Goal: Task Accomplishment & Management: Manage account settings

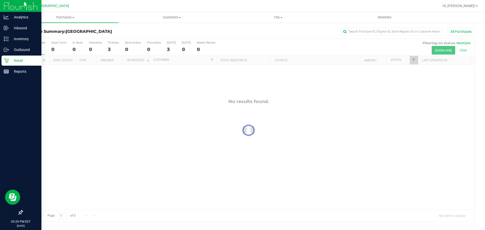
click at [4, 60] on icon at bounding box center [6, 60] width 5 height 5
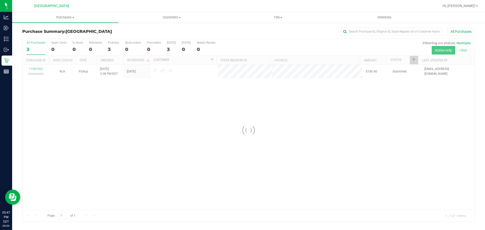
click at [251, 104] on div at bounding box center [248, 130] width 452 height 183
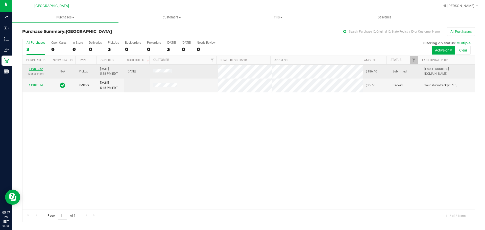
click at [40, 69] on link "11981962" at bounding box center [36, 69] width 14 height 4
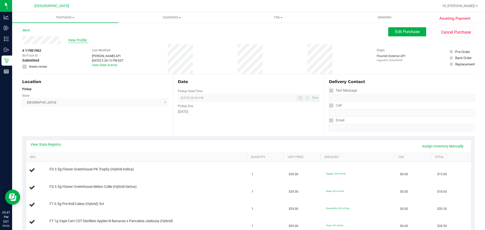
click at [74, 38] on span "View Profile" at bounding box center [78, 40] width 20 height 5
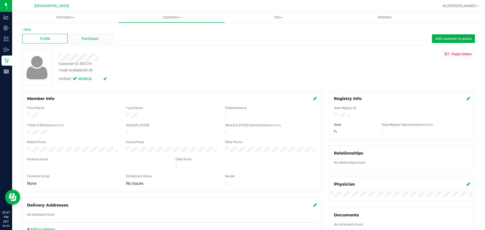
click at [90, 38] on span "Purchases" at bounding box center [90, 38] width 17 height 5
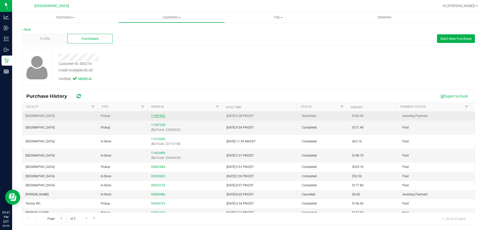
click at [156, 116] on link "11981962" at bounding box center [158, 116] width 14 height 4
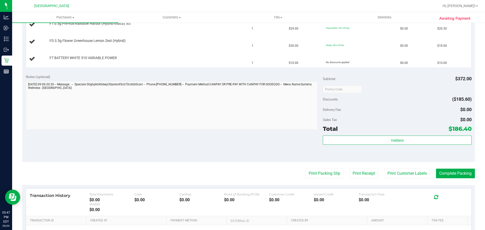
scroll to position [303, 0]
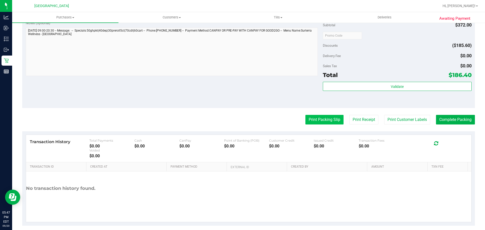
click at [332, 122] on button "Print Packing Slip" at bounding box center [324, 120] width 38 height 10
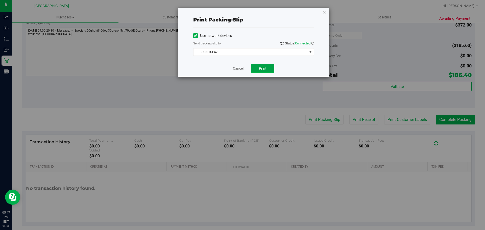
click at [263, 67] on span "Print" at bounding box center [263, 68] width 8 height 4
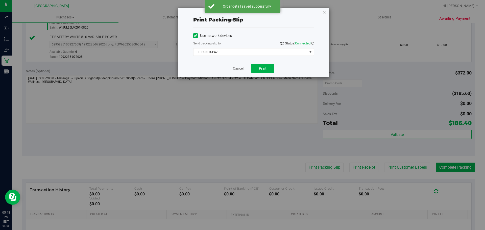
click at [232, 68] on div "Cancel Print" at bounding box center [253, 68] width 121 height 17
click at [236, 70] on link "Cancel" at bounding box center [238, 68] width 11 height 5
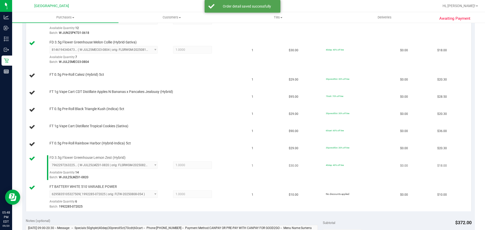
scroll to position [152, 0]
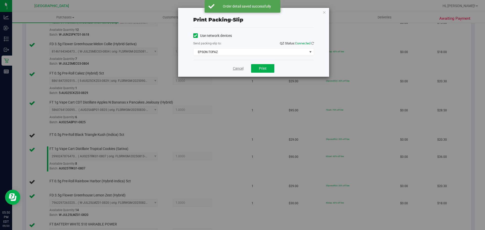
click at [233, 69] on link "Cancel" at bounding box center [238, 68] width 11 height 5
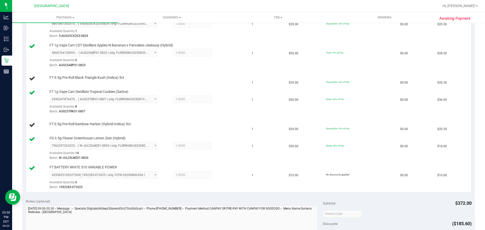
scroll to position [183, 0]
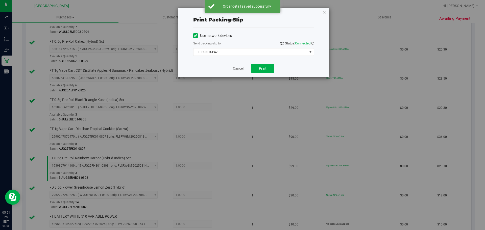
click at [233, 68] on link "Cancel" at bounding box center [238, 68] width 11 height 5
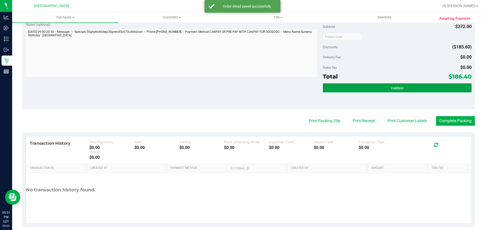
click at [429, 91] on button "Validate" at bounding box center [397, 87] width 149 height 9
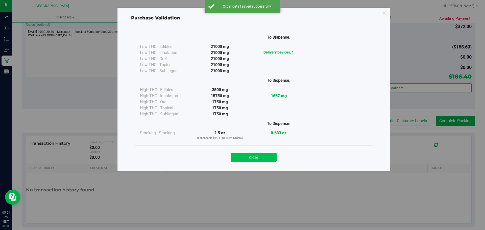
click at [263, 162] on button "Close" at bounding box center [254, 157] width 46 height 9
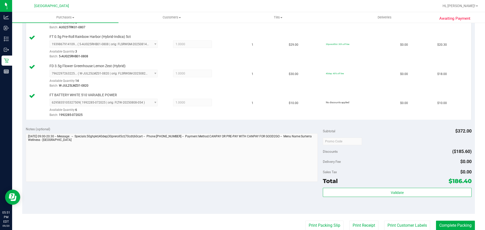
scroll to position [307, 0]
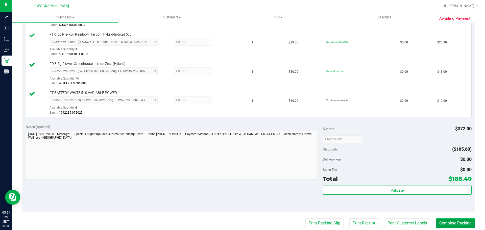
click at [455, 227] on button "Complete Packing" at bounding box center [455, 224] width 39 height 10
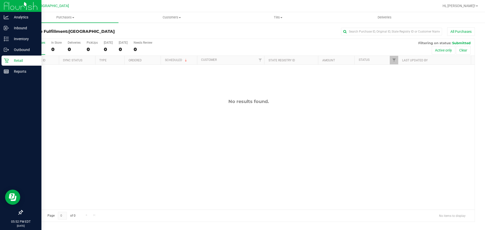
drag, startPoint x: 6, startPoint y: 59, endPoint x: 16, endPoint y: 59, distance: 9.6
click at [6, 59] on icon at bounding box center [6, 60] width 5 height 5
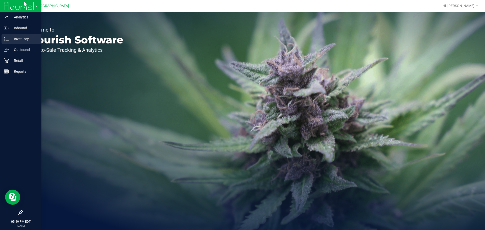
click at [8, 38] on icon at bounding box center [6, 38] width 5 height 5
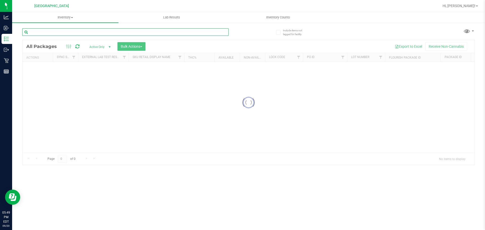
click at [71, 33] on input "text" at bounding box center [125, 32] width 206 height 8
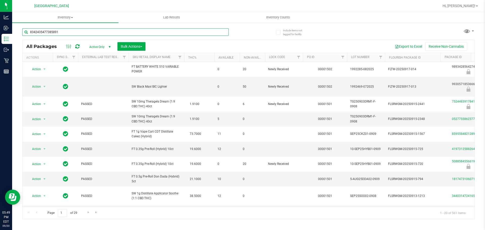
type input "8342435477385891"
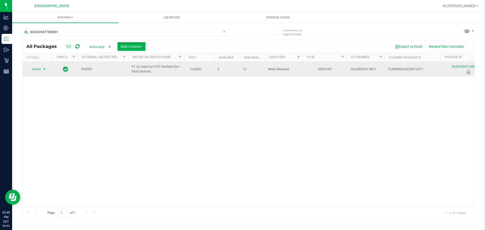
click at [42, 71] on span "select" at bounding box center [44, 69] width 4 height 4
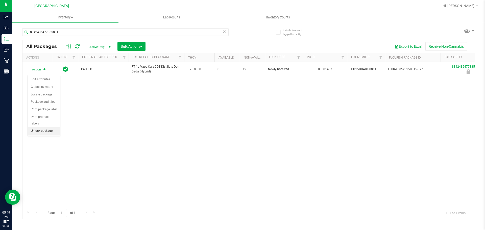
click at [47, 127] on li "Unlock package" at bounding box center [44, 131] width 32 height 8
